Goal: Task Accomplishment & Management: Manage account settings

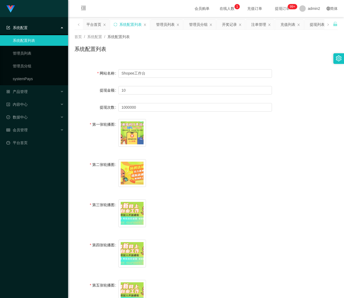
click at [45, 17] on h1 "Shopee工作台代理端" at bounding box center [35, 25] width 50 height 17
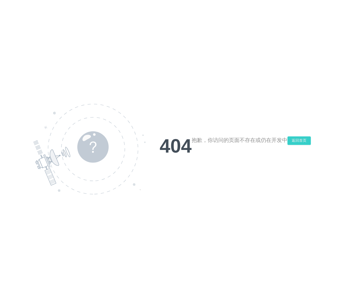
click at [288, 142] on button "返回首页" at bounding box center [299, 140] width 23 height 9
click at [291, 141] on button "返回首页" at bounding box center [299, 140] width 23 height 9
click at [293, 139] on button "返回首页" at bounding box center [299, 140] width 23 height 9
click at [295, 137] on button "返回首页" at bounding box center [299, 140] width 23 height 9
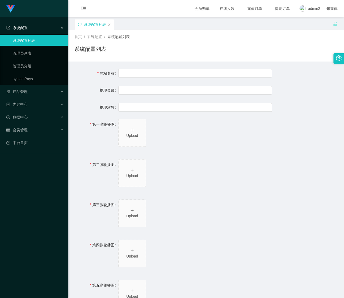
type input "Shopee工作台"
type input "10"
type input "1000000"
type input "[URL][DOMAIN_NAME]"
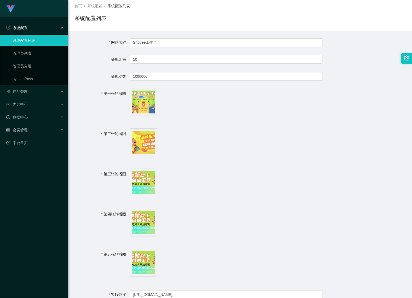
scroll to position [80, 0]
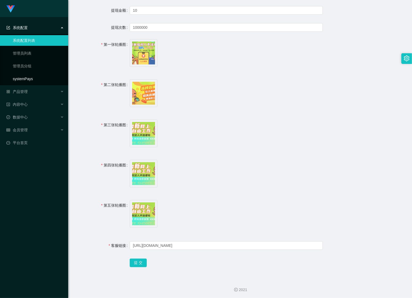
click at [28, 80] on link "systemPays" at bounding box center [38, 78] width 51 height 11
